Goal: Entertainment & Leisure: Browse casually

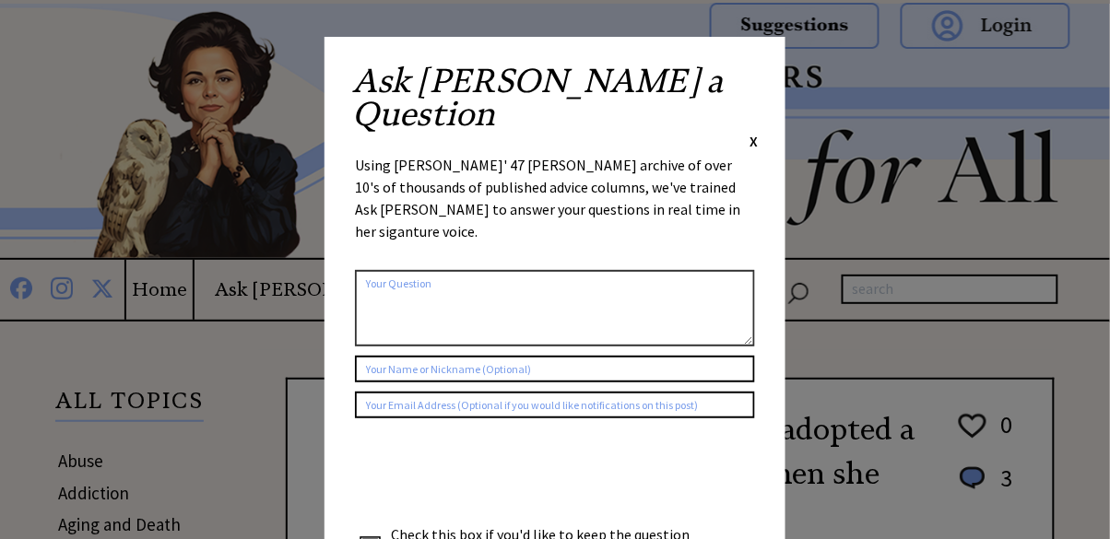
click at [752, 132] on span "X" at bounding box center [754, 141] width 8 height 18
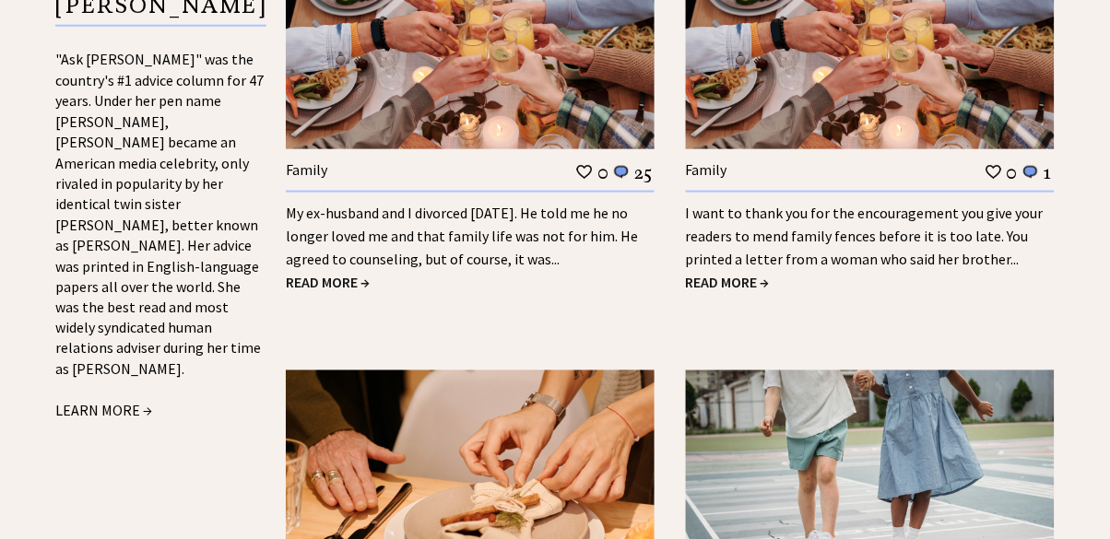
scroll to position [2045, 0]
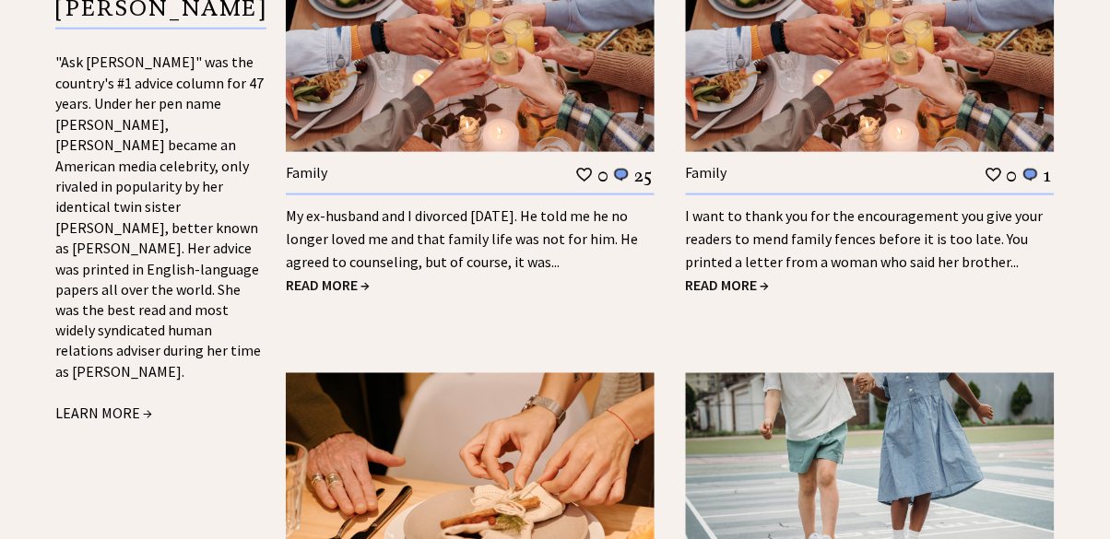
click at [328, 282] on span "READ MORE →" at bounding box center [328, 285] width 84 height 18
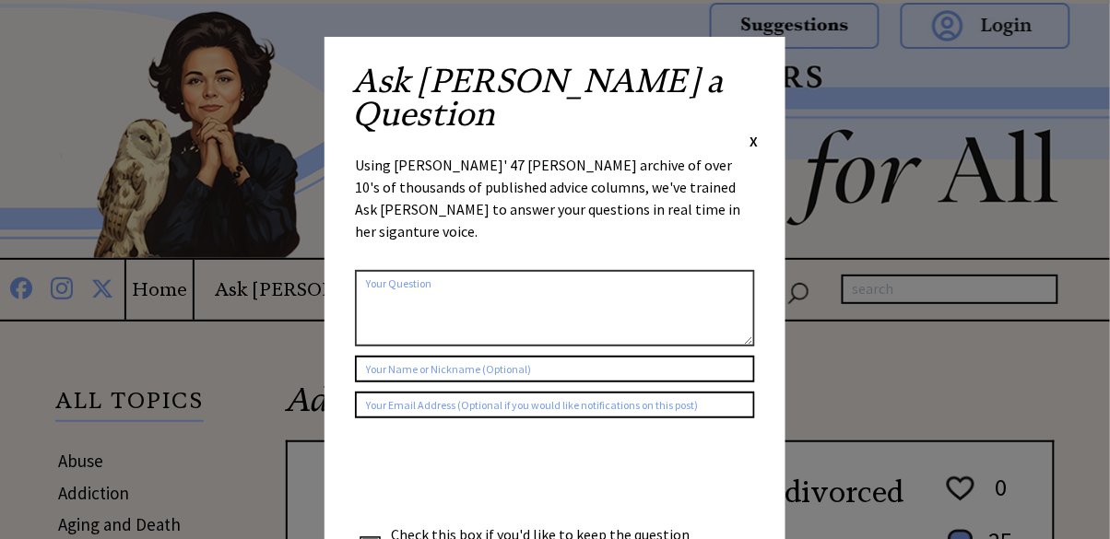
click at [757, 132] on span "X" at bounding box center [754, 141] width 8 height 18
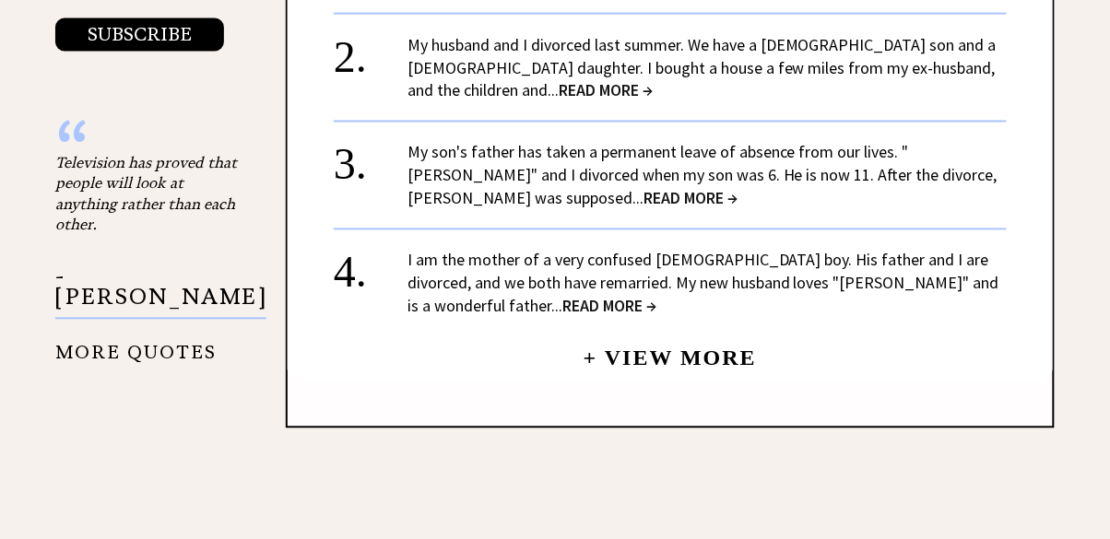
scroll to position [2268, 0]
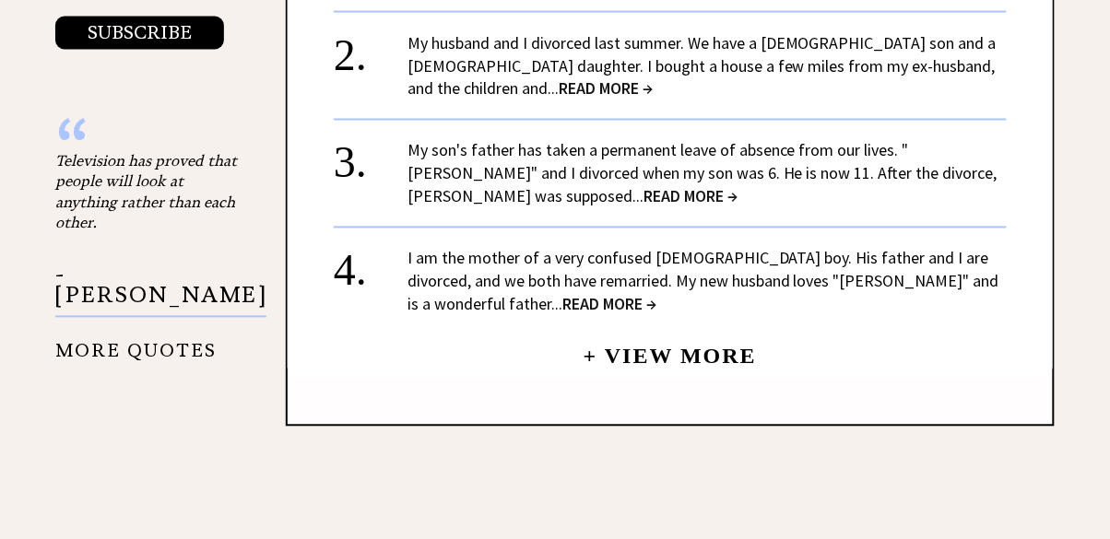
click at [644, 186] on span "READ MORE →" at bounding box center [691, 196] width 94 height 21
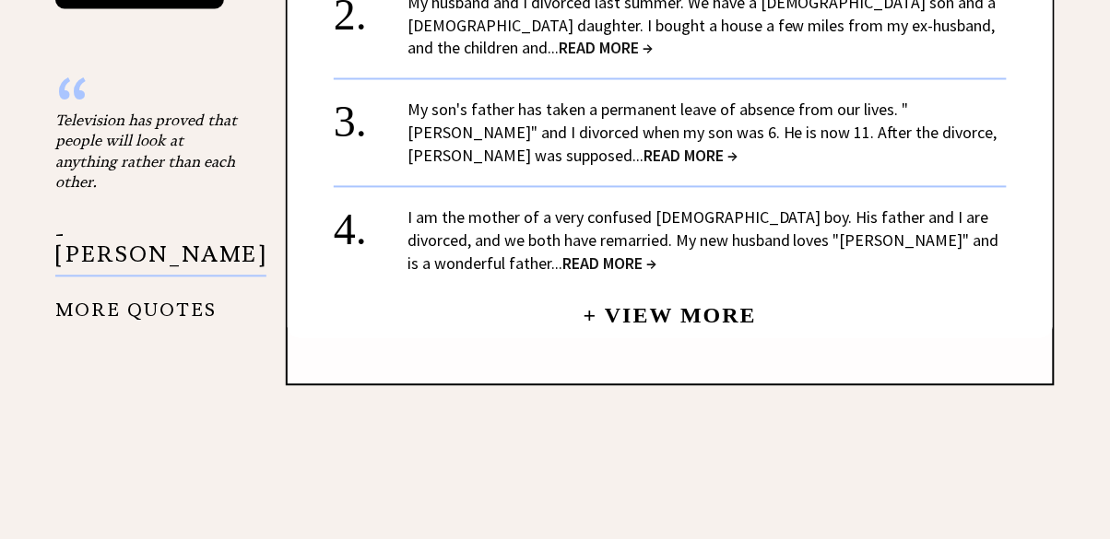
scroll to position [2357, 0]
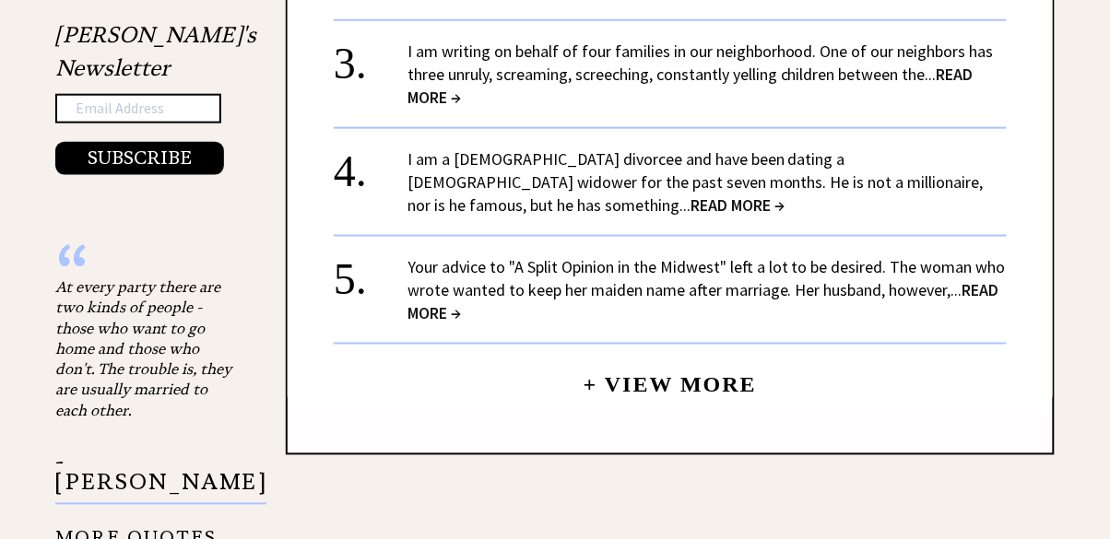
scroll to position [2007, 0]
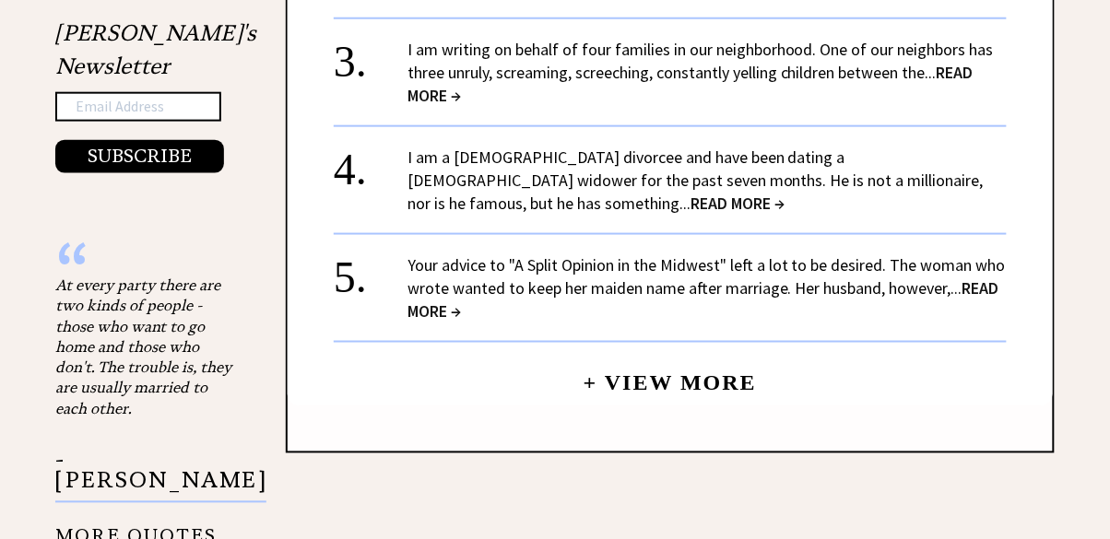
click at [585, 178] on link "I am a 24-year-old divorcee and have been dating a 63-year-old widower for the …" at bounding box center [696, 180] width 576 height 67
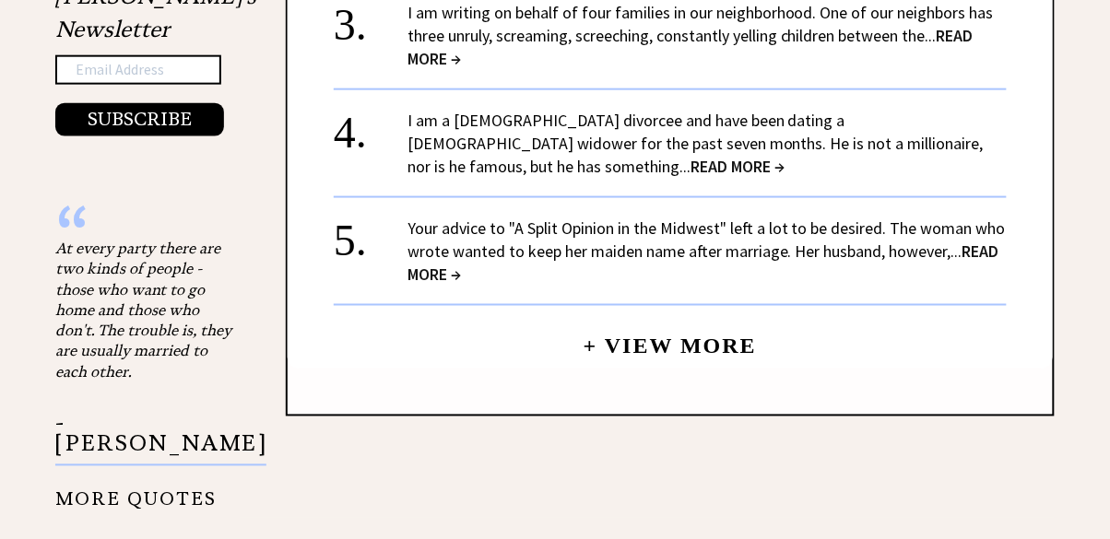
scroll to position [2095, 0]
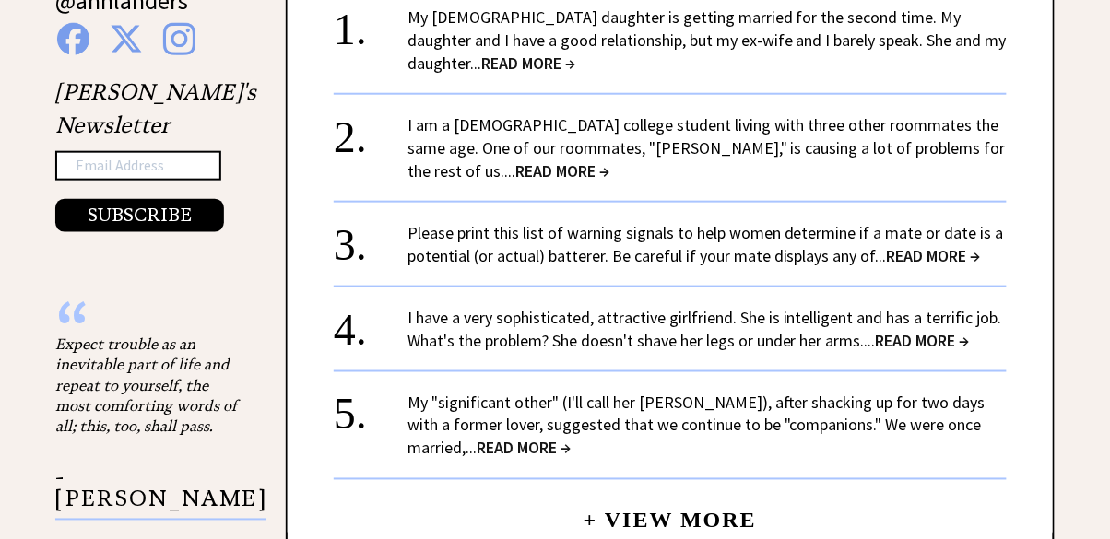
scroll to position [1946, 0]
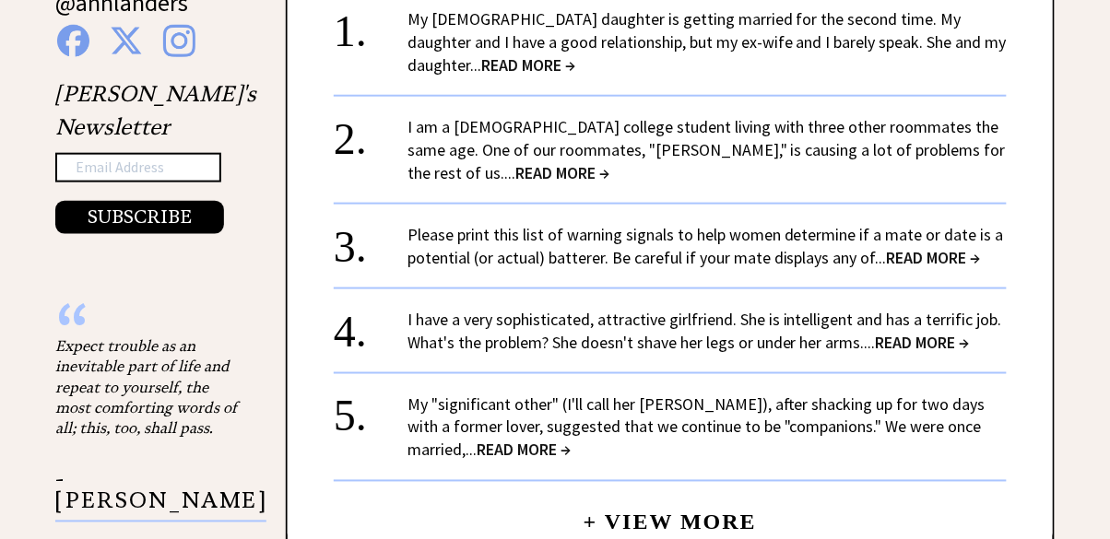
click at [718, 116] on link "I am a 20-year-old college student living with three other roommates the same a…" at bounding box center [707, 149] width 598 height 67
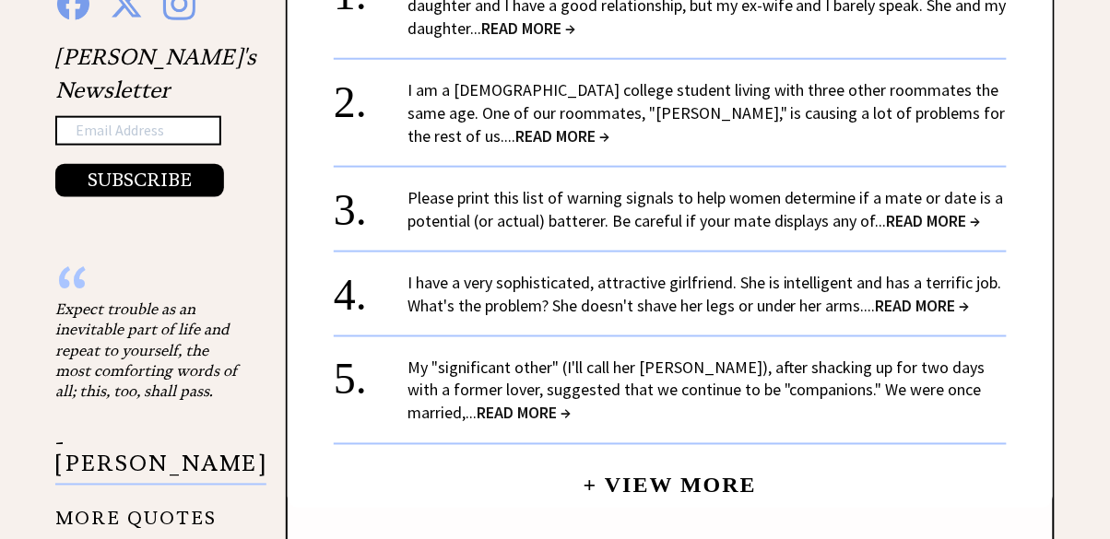
scroll to position [2034, 0]
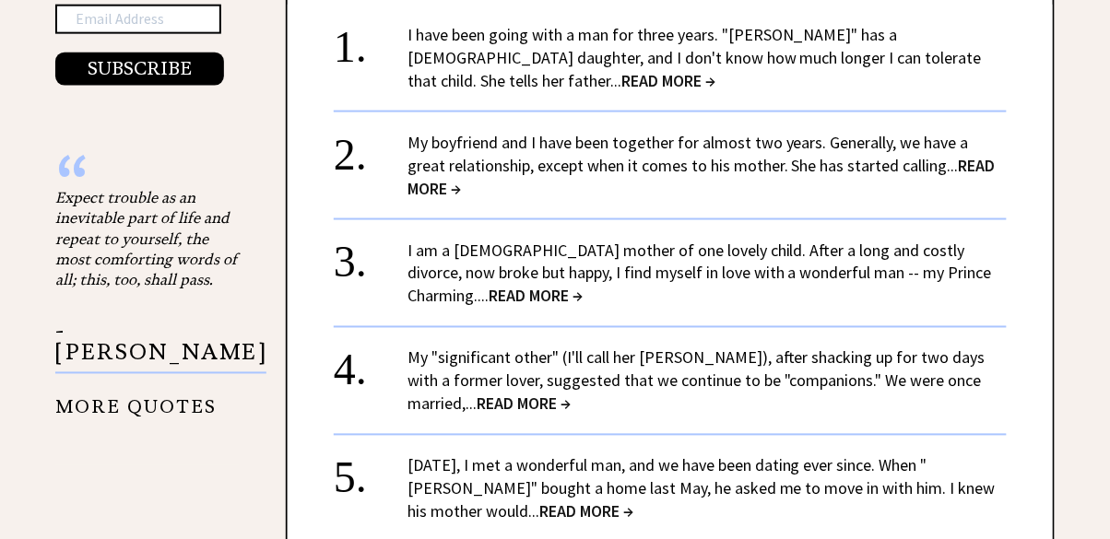
scroll to position [2099, 0]
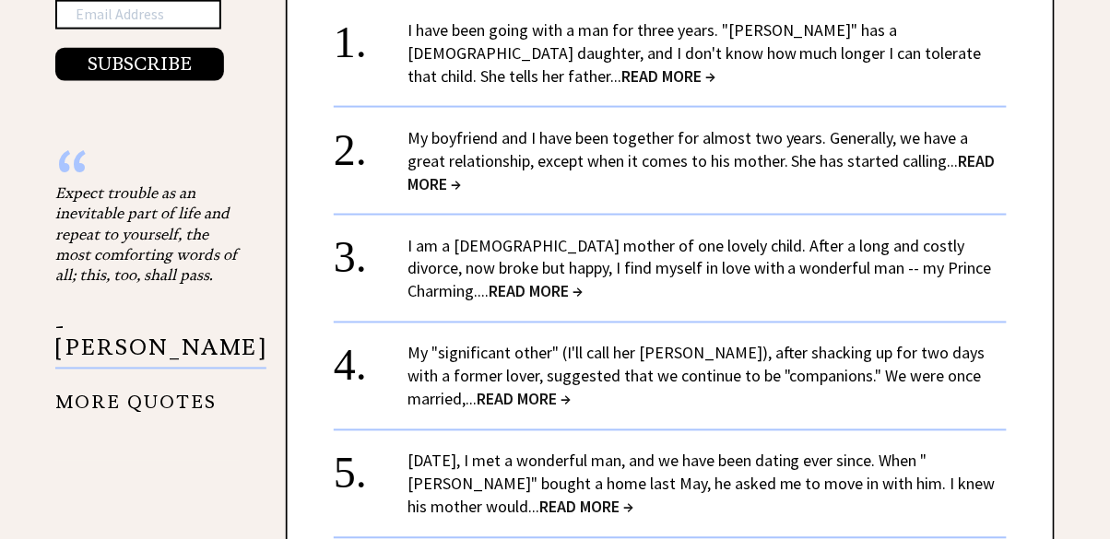
click at [692, 127] on link "My boyfriend and I have been together for almost two years. Generally, we have …" at bounding box center [702, 160] width 588 height 67
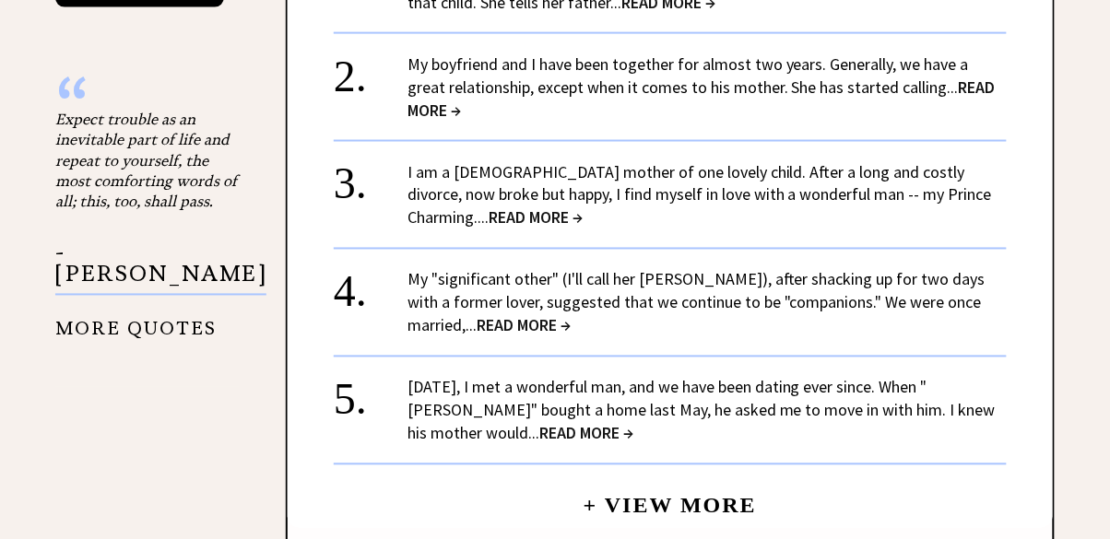
scroll to position [2187, 0]
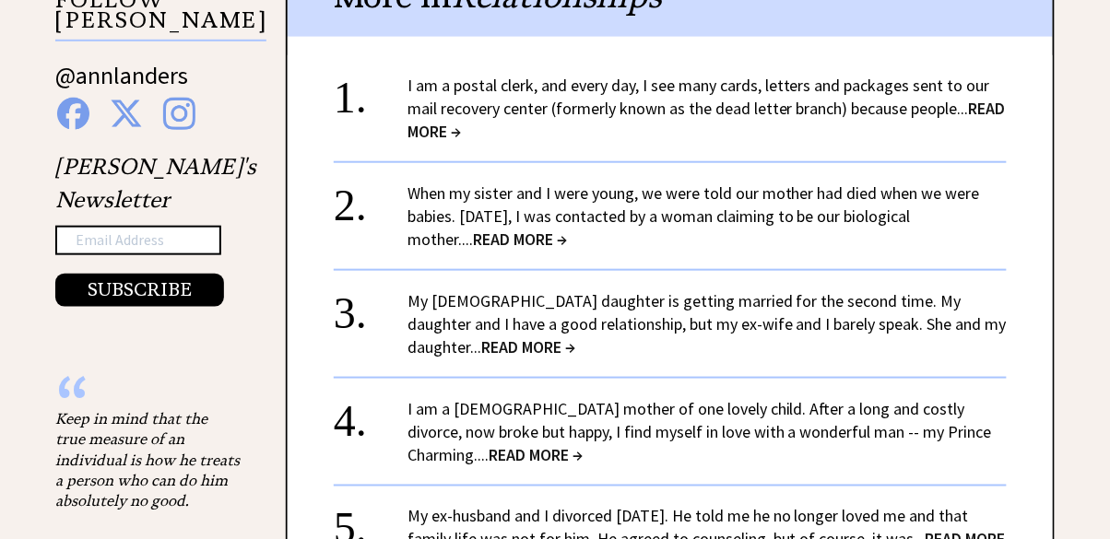
scroll to position [1873, 0]
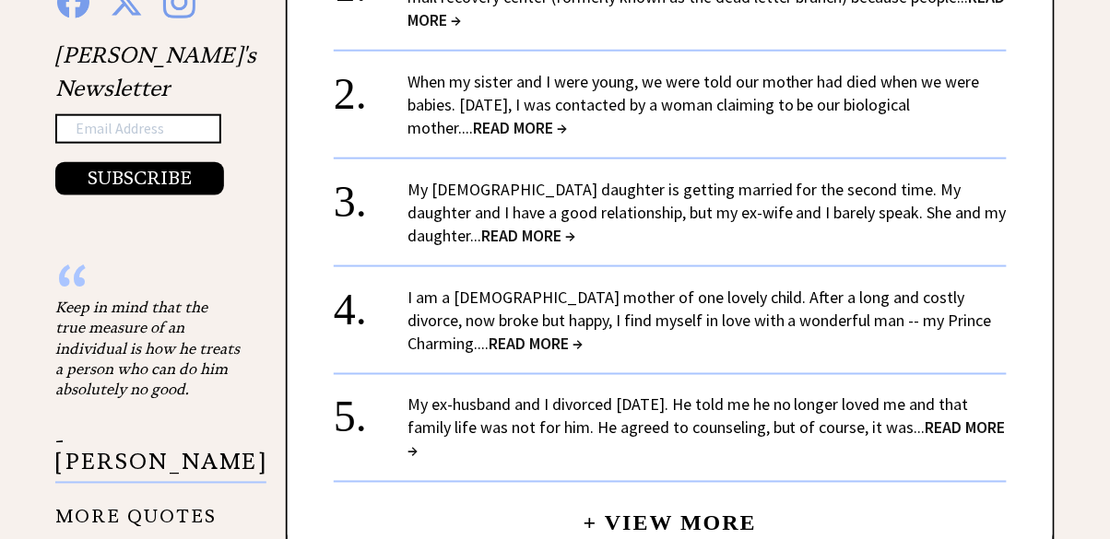
click at [662, 101] on link "When my sister and I were young, we were told our mother had died when we were …" at bounding box center [694, 104] width 573 height 67
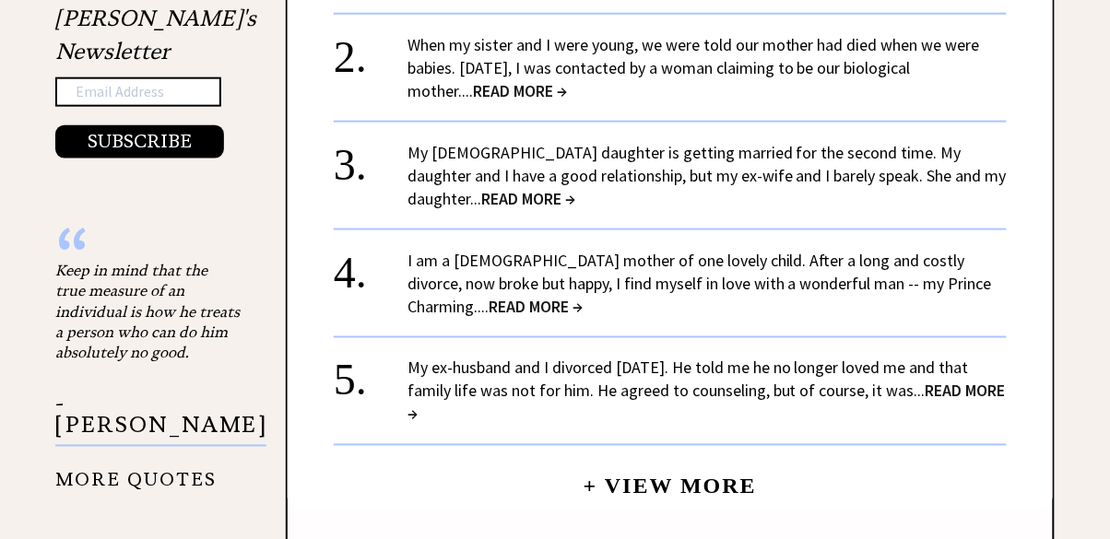
scroll to position [2073, 0]
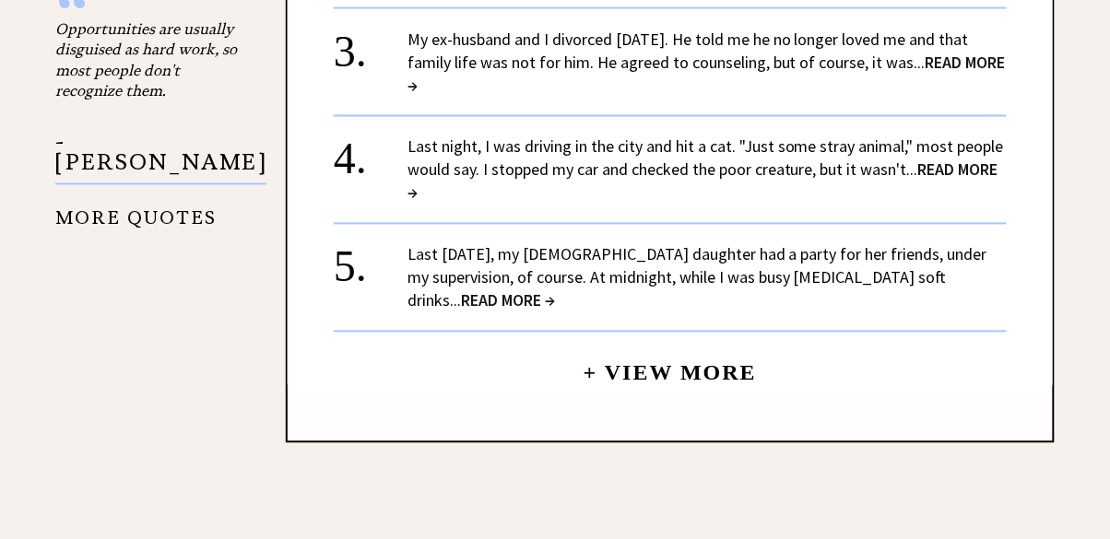
scroll to position [2276, 0]
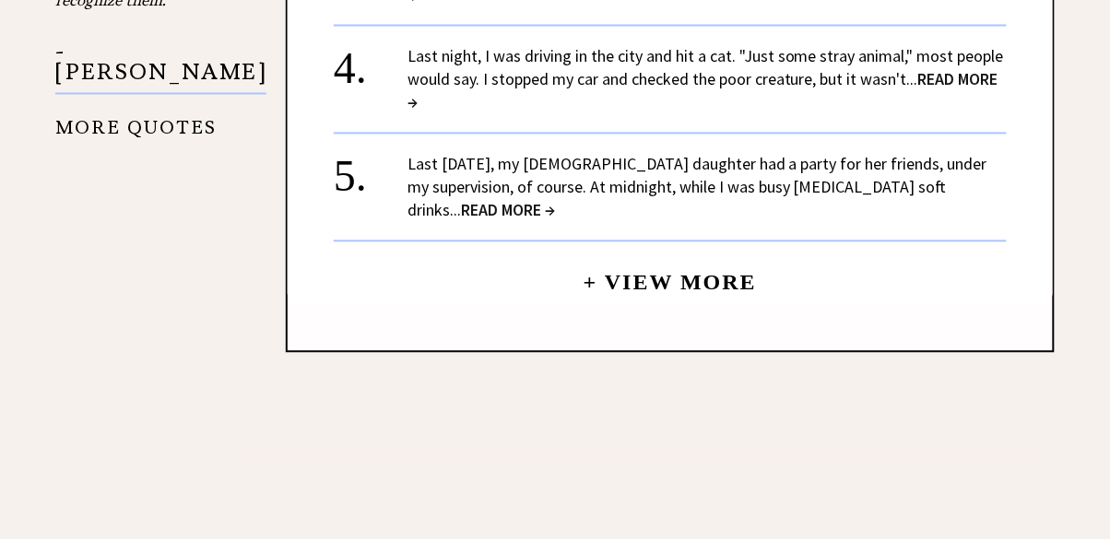
click at [650, 154] on link "Last [DATE], my [DEMOGRAPHIC_DATA] daughter had a party for her friends, under …" at bounding box center [698, 187] width 580 height 67
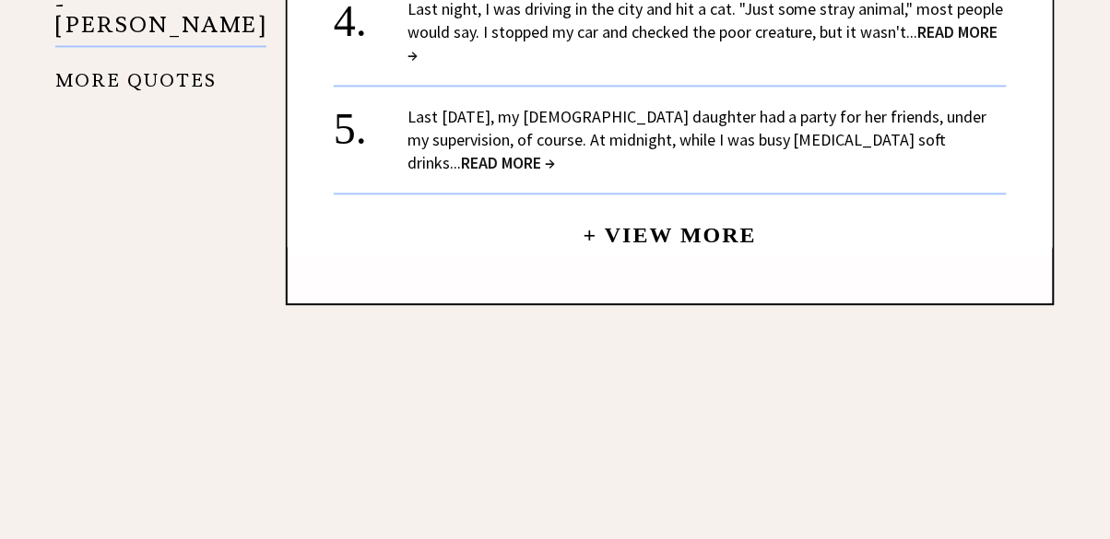
scroll to position [2442, 0]
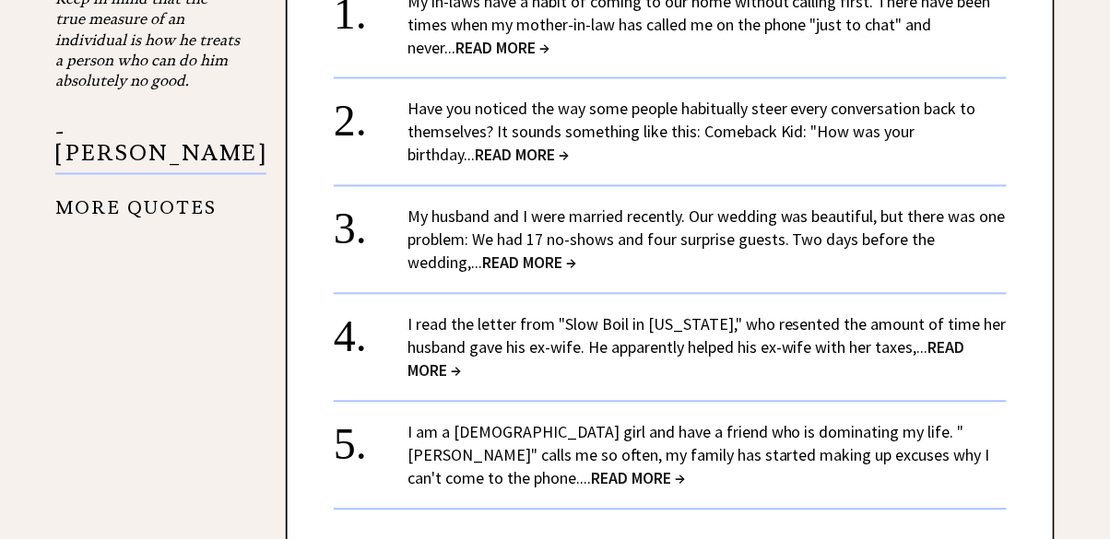
scroll to position [2294, 0]
click at [537, 252] on span "READ MORE →" at bounding box center [529, 262] width 94 height 21
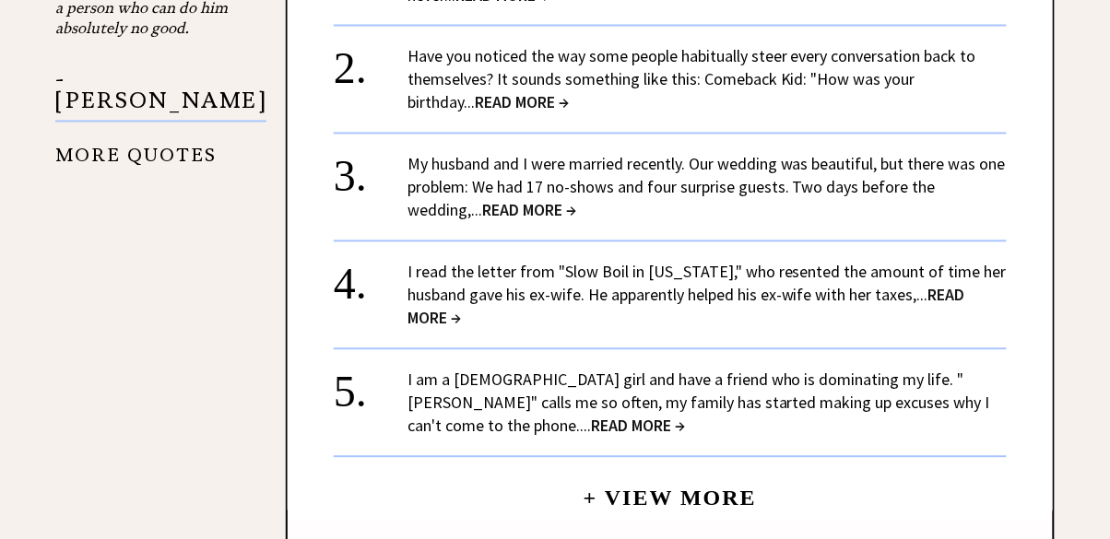
scroll to position [2383, 0]
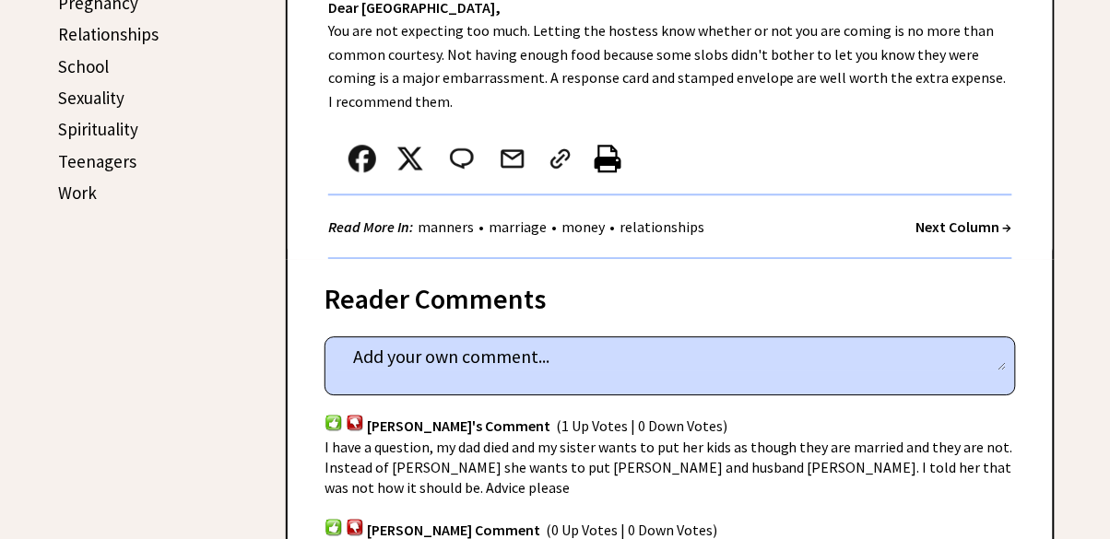
scroll to position [969, 0]
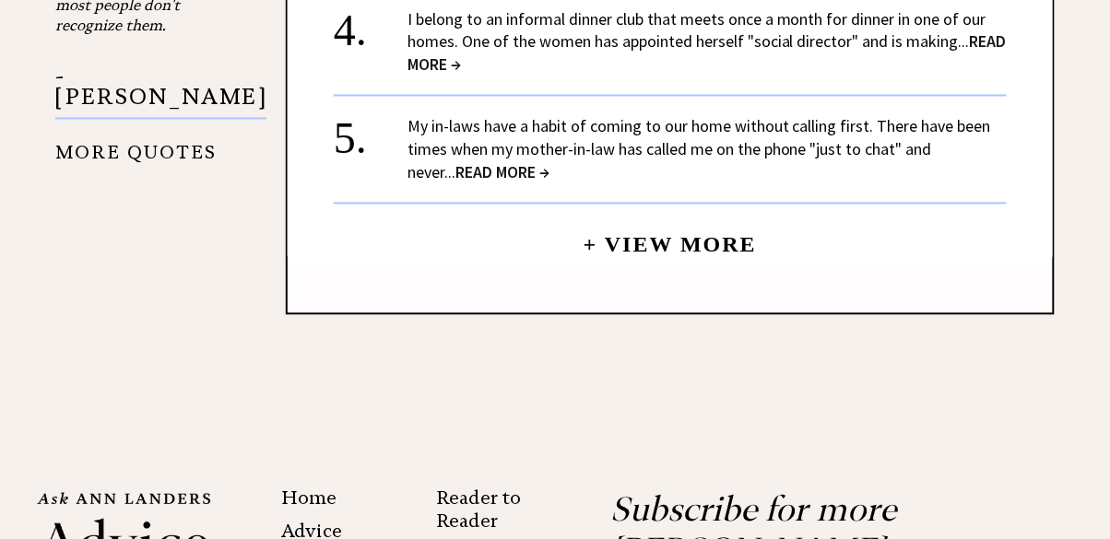
click at [599, 152] on link "My in-laws have a habit of coming to our home without calling first. There have…" at bounding box center [700, 149] width 584 height 67
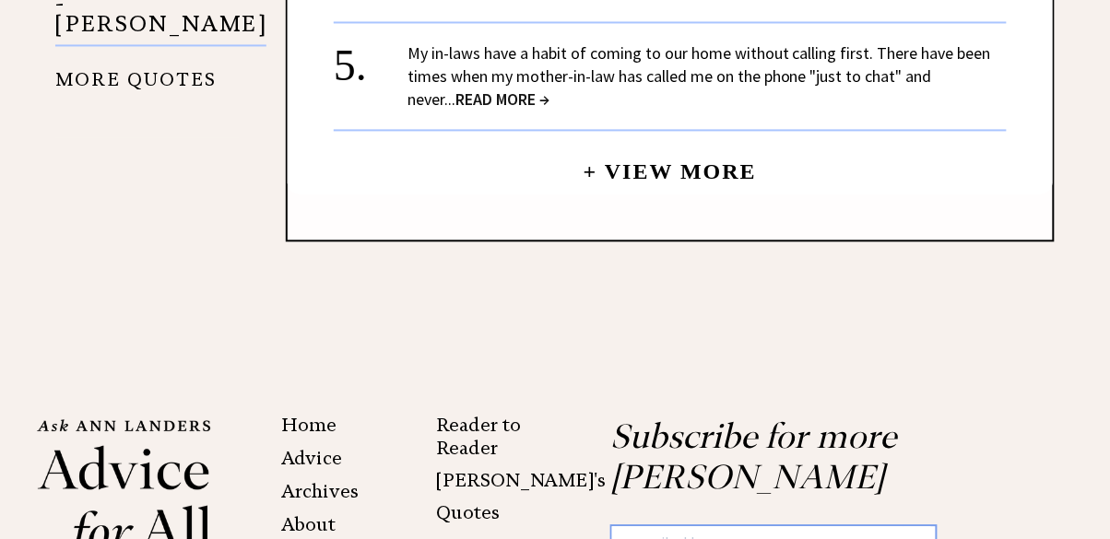
scroll to position [2417, 0]
